Goal: Information Seeking & Learning: Learn about a topic

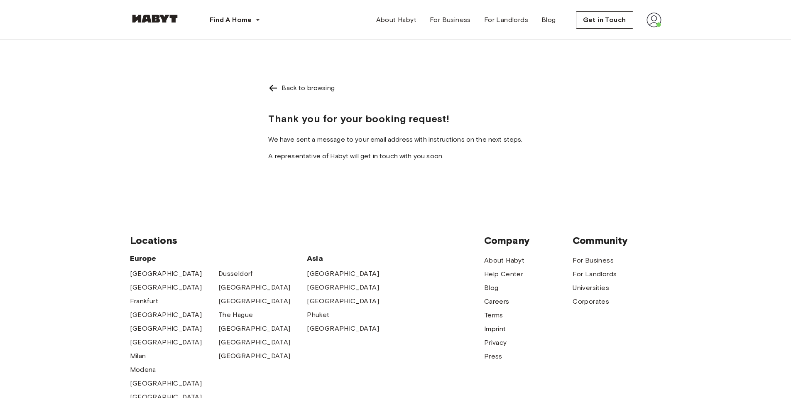
click at [652, 17] on img at bounding box center [654, 19] width 15 height 15
click at [637, 39] on span "Profile" at bounding box center [628, 39] width 21 height 10
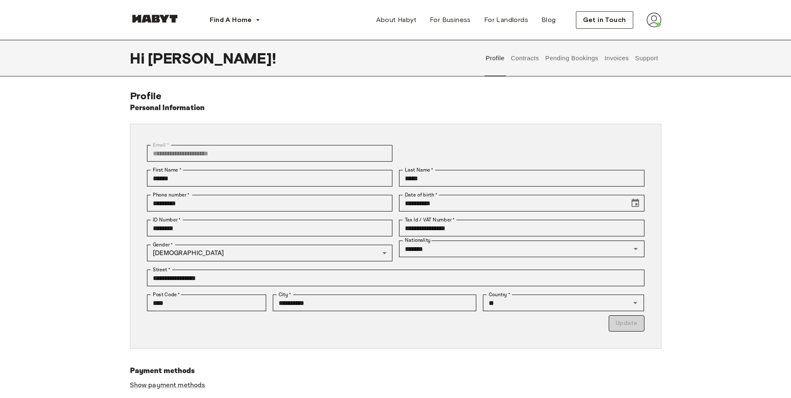
click at [527, 62] on button "Contracts" at bounding box center [525, 58] width 30 height 37
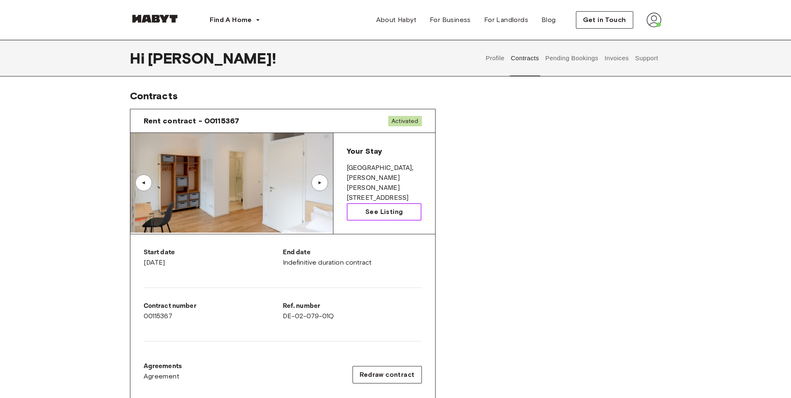
click at [382, 205] on link "See Listing" at bounding box center [384, 211] width 75 height 17
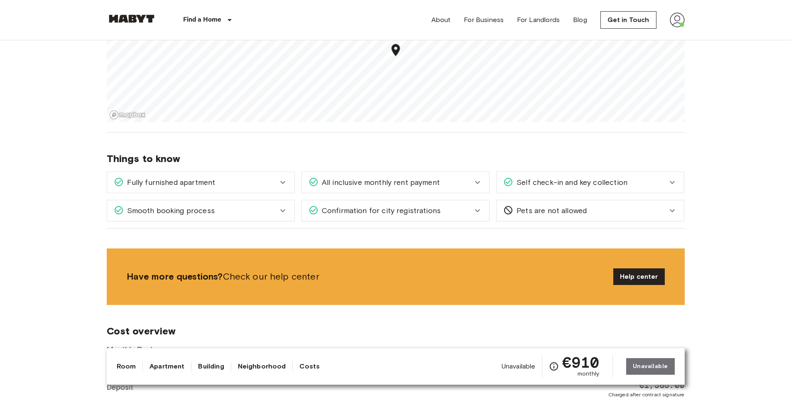
scroll to position [944, 0]
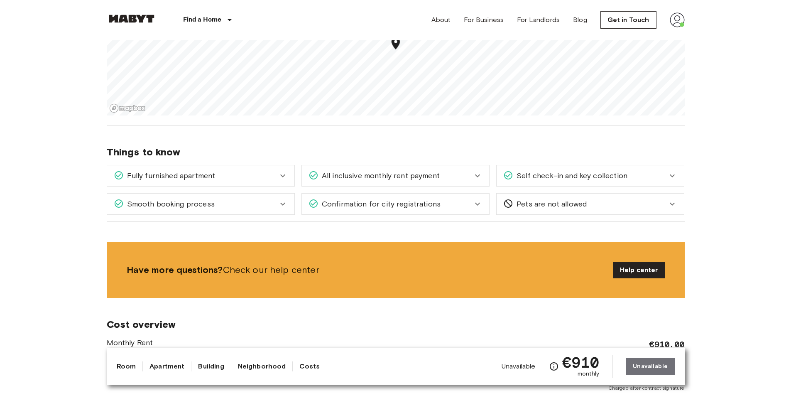
click at [598, 194] on div "Pets are not allowed" at bounding box center [590, 204] width 187 height 21
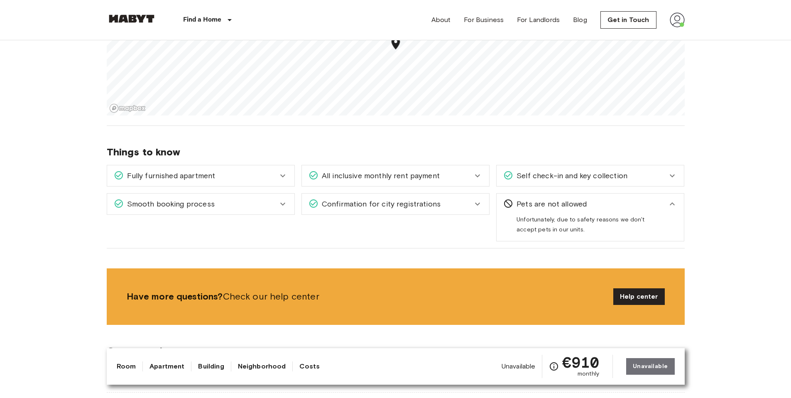
click at [605, 209] on div "Pets are not allowed" at bounding box center [585, 204] width 164 height 11
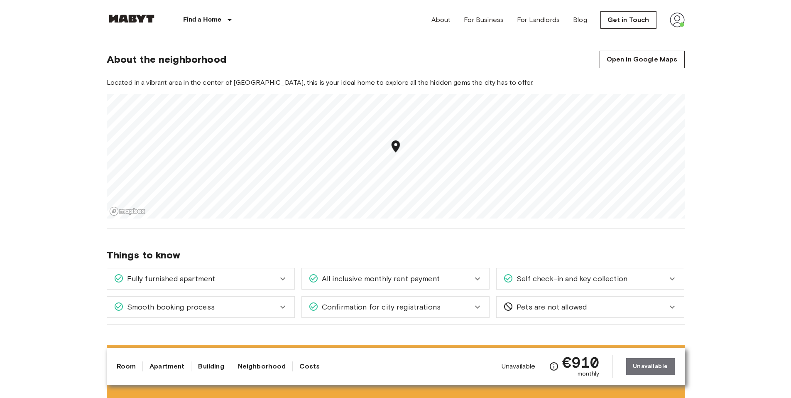
scroll to position [825, 0]
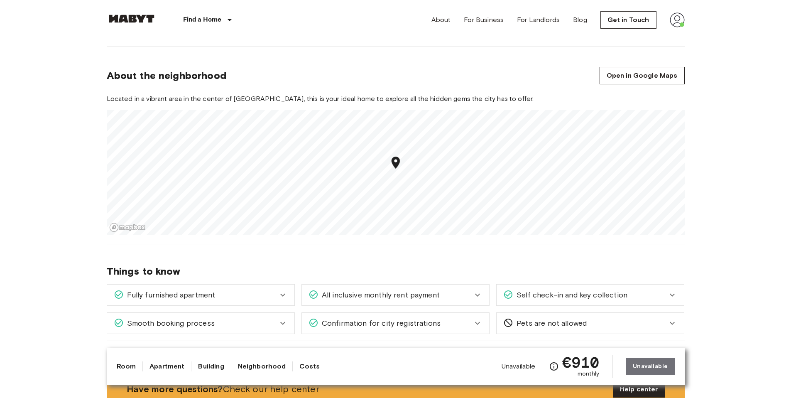
click at [634, 85] on section "About the neighborhood Open in Google Maps Located in a vibrant area in the cen…" at bounding box center [396, 146] width 578 height 198
click at [635, 80] on link "Open in Google Maps" at bounding box center [642, 75] width 85 height 17
click at [645, 74] on link "Open in Google Maps" at bounding box center [642, 75] width 85 height 17
click at [644, 79] on link "Open in Google Maps" at bounding box center [642, 75] width 85 height 17
